Goal: Navigation & Orientation: Find specific page/section

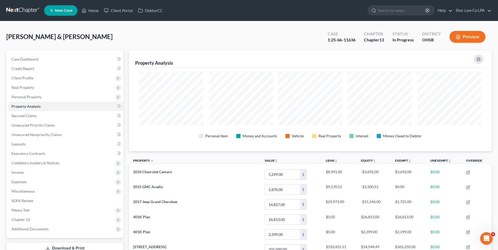
click at [29, 8] on link at bounding box center [23, 10] width 34 height 9
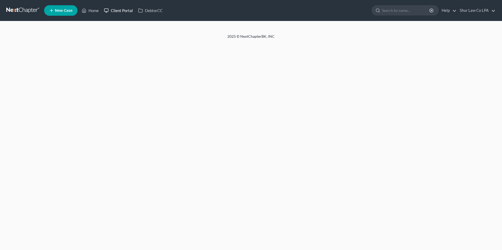
click at [117, 11] on link "Client Portal" at bounding box center [118, 10] width 34 height 9
